Goal: Task Accomplishment & Management: Manage account settings

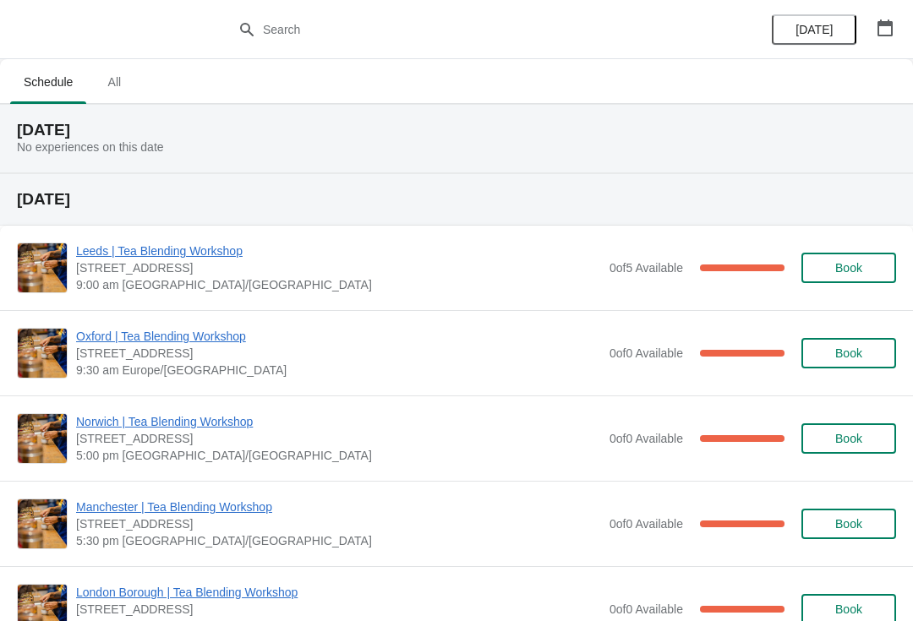
click at [213, 340] on span "Oxford | Tea Blending Workshop" at bounding box center [338, 336] width 525 height 17
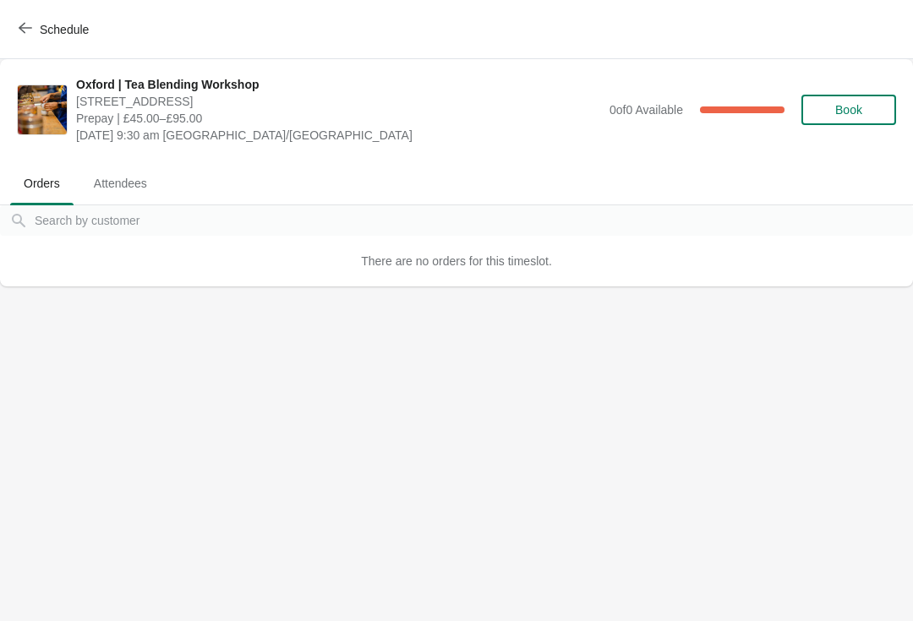
click at [128, 183] on span "Attendees" at bounding box center [120, 183] width 80 height 30
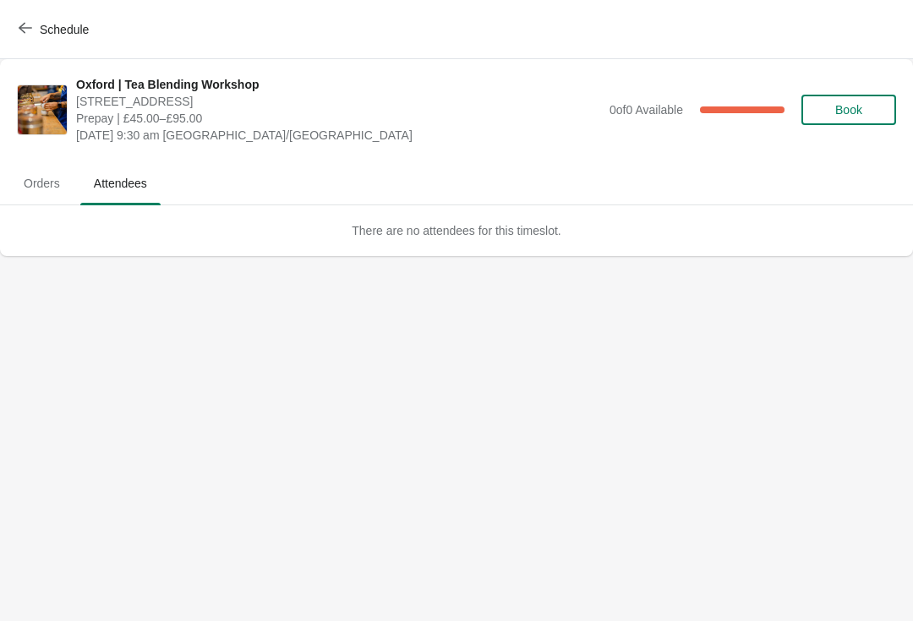
click at [62, 41] on button "Schedule" at bounding box center [55, 29] width 94 height 30
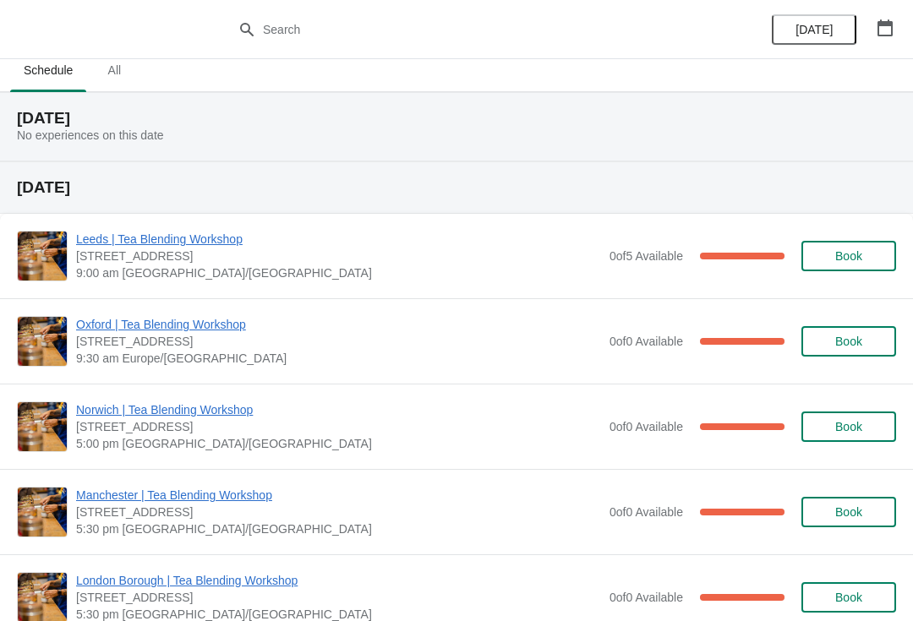
scroll to position [14, 0]
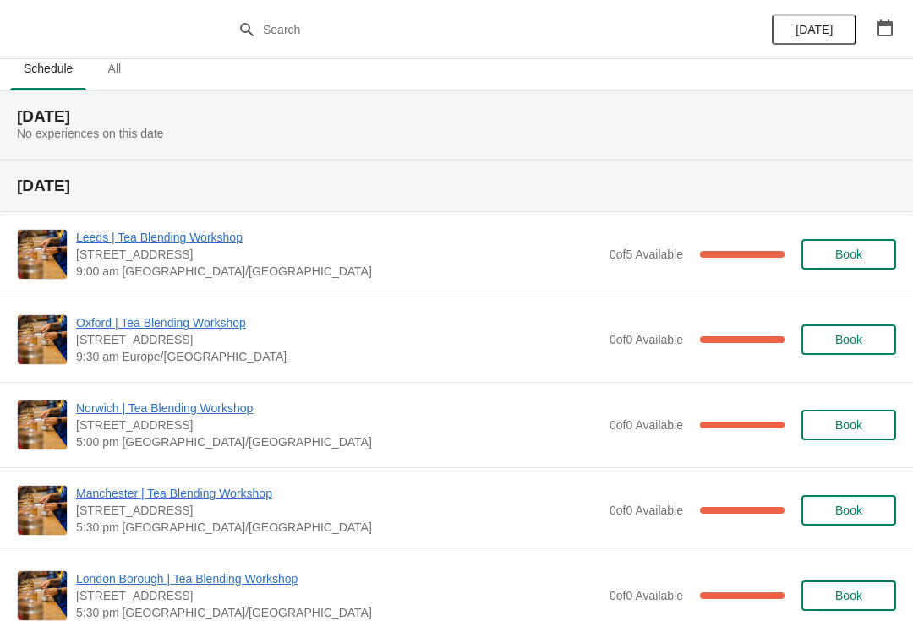
click at [202, 325] on span "Oxford | Tea Blending Workshop" at bounding box center [338, 322] width 525 height 17
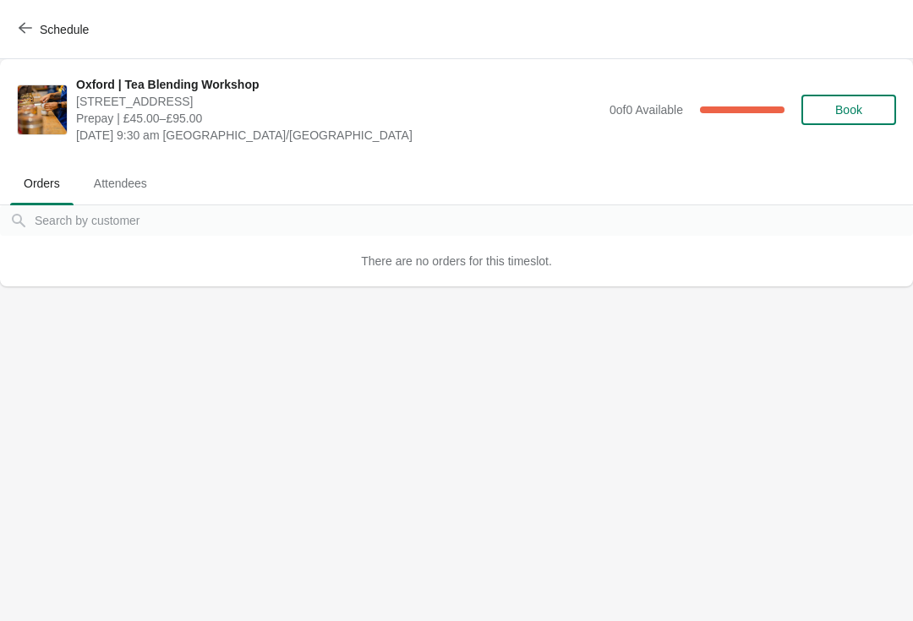
scroll to position [0, 0]
click at [132, 188] on span "Attendees" at bounding box center [120, 183] width 80 height 30
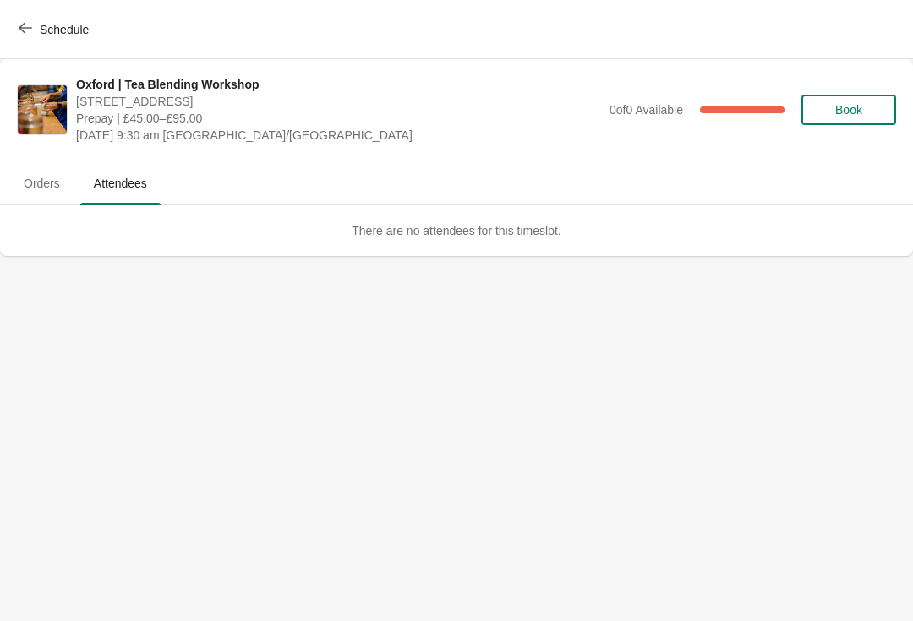
click at [39, 188] on span "Orders" at bounding box center [41, 183] width 63 height 30
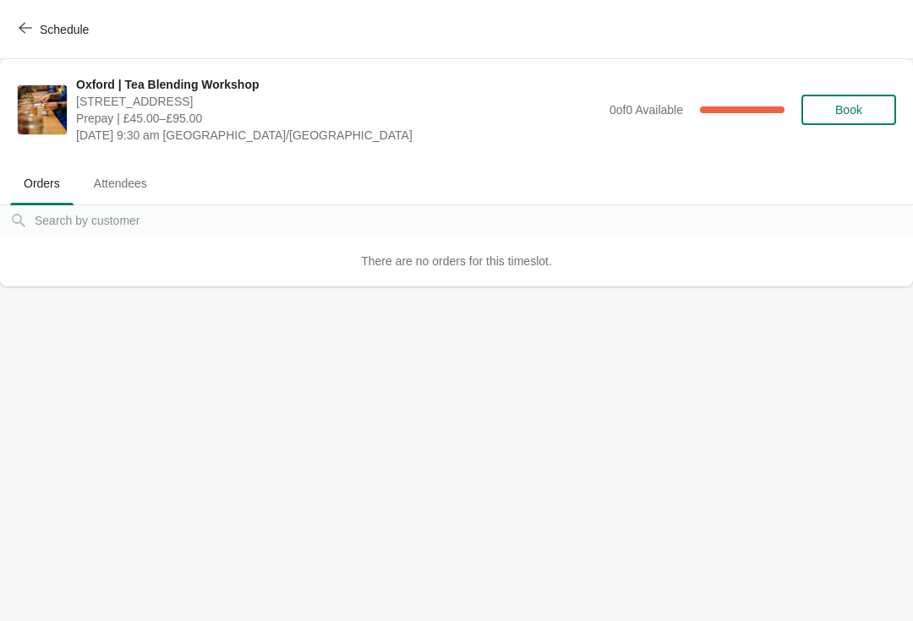
click at [134, 177] on span "Attendees" at bounding box center [120, 183] width 80 height 30
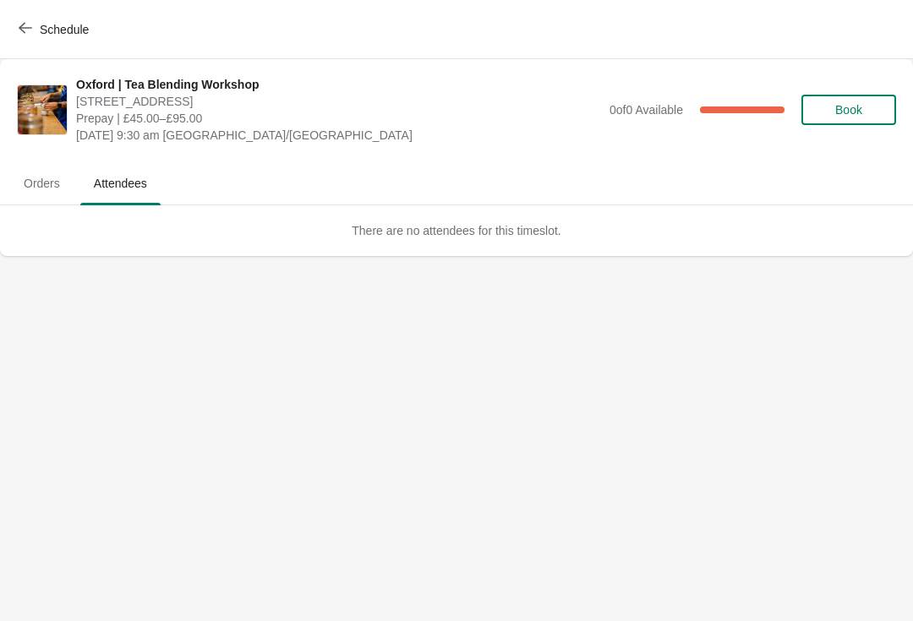
click at [435, 245] on div "There are no attendees for this timeslot." at bounding box center [456, 230] width 913 height 51
click at [46, 172] on span "Orders" at bounding box center [41, 183] width 63 height 30
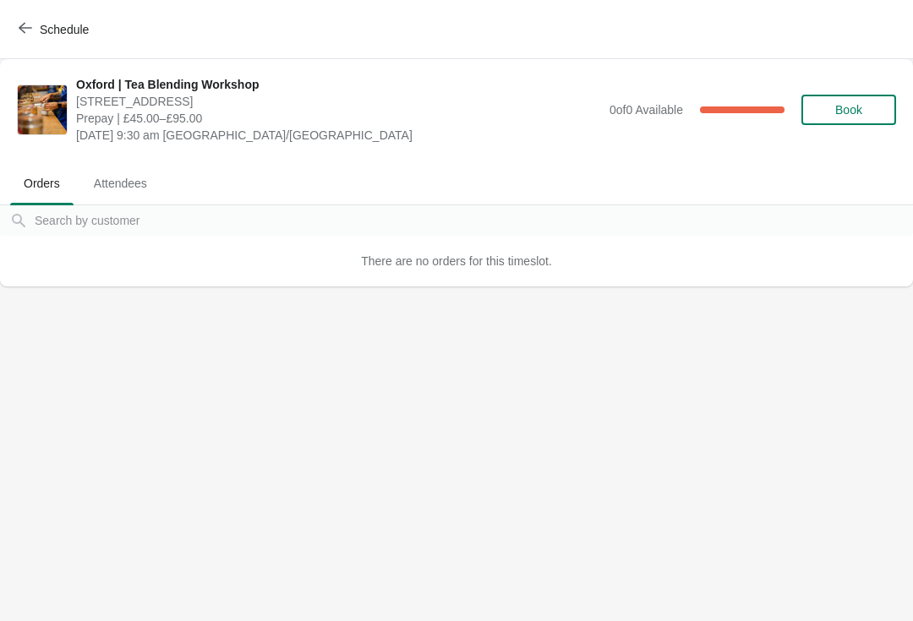
click at [522, 471] on body "Schedule Oxford | Tea Blending Workshop [STREET_ADDRESS] | £45.00–£95.00 [DATE]…" at bounding box center [456, 310] width 913 height 621
click at [541, 461] on body "Schedule Oxford | Tea Blending Workshop [STREET_ADDRESS] | £45.00–£95.00 [DATE]…" at bounding box center [456, 310] width 913 height 621
click at [570, 472] on body "Schedule Oxford | Tea Blending Workshop [STREET_ADDRESS] | £45.00–£95.00 [DATE]…" at bounding box center [456, 310] width 913 height 621
